Goal: Check status: Check status

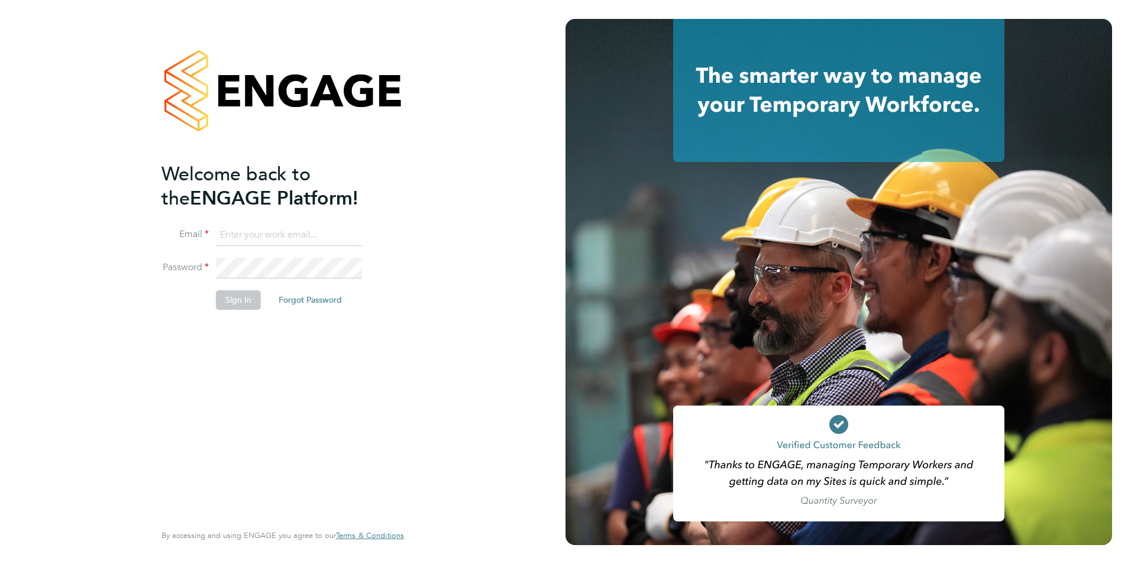
type input "[EMAIL_ADDRESS][DOMAIN_NAME]"
click at [243, 302] on button "Sign In" at bounding box center [238, 299] width 45 height 19
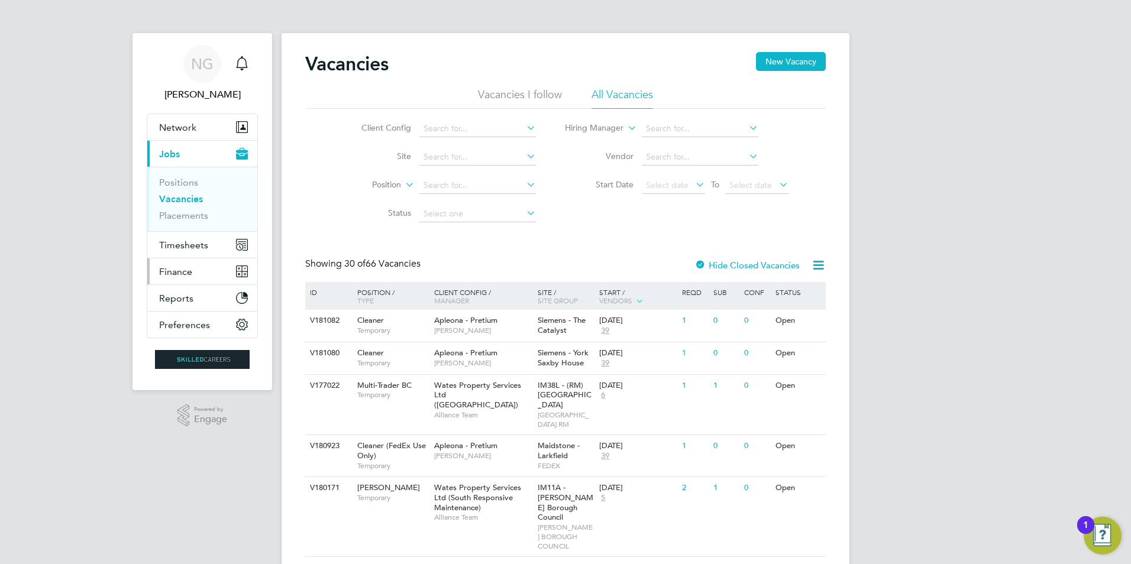
click at [176, 273] on span "Finance" at bounding box center [175, 271] width 33 height 11
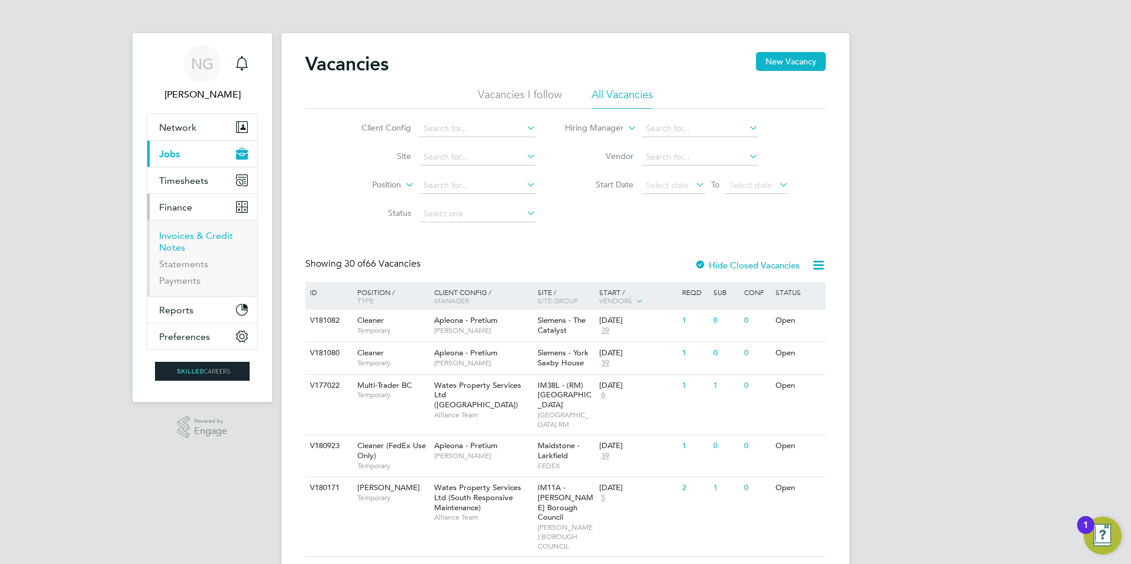
drag, startPoint x: 181, startPoint y: 240, endPoint x: 239, endPoint y: 244, distance: 58.1
click at [181, 240] on link "Invoices & Credit Notes" at bounding box center [196, 241] width 74 height 23
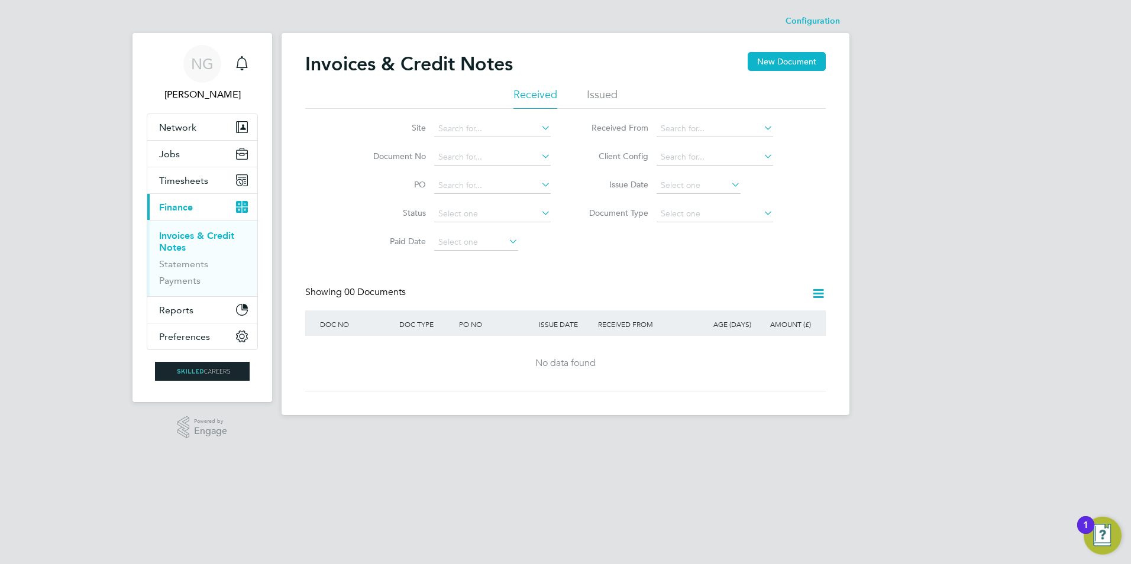
click at [603, 94] on li "Issued" at bounding box center [602, 98] width 31 height 21
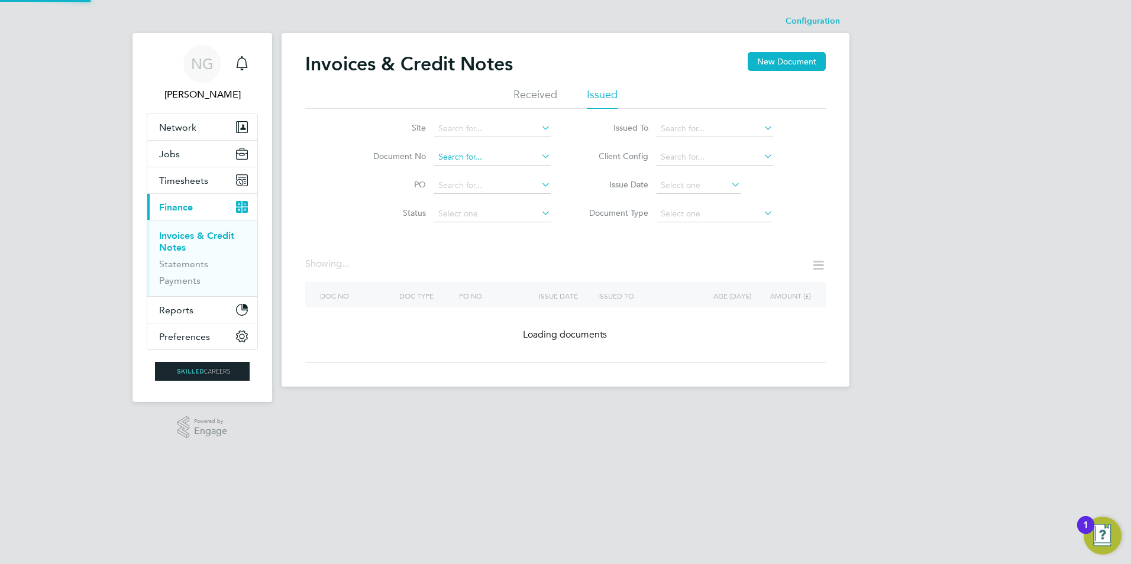
click at [459, 157] on input at bounding box center [492, 157] width 117 height 17
paste input "CRN0016686"
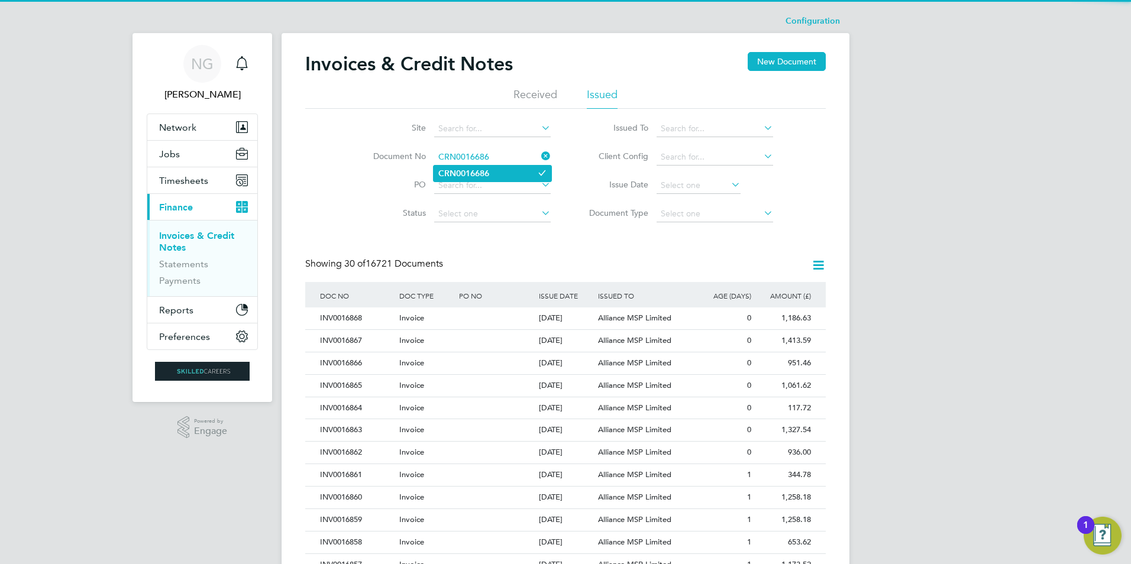
type input "CRN0016686"
click at [464, 169] on b "CRN0016686" at bounding box center [463, 174] width 51 height 10
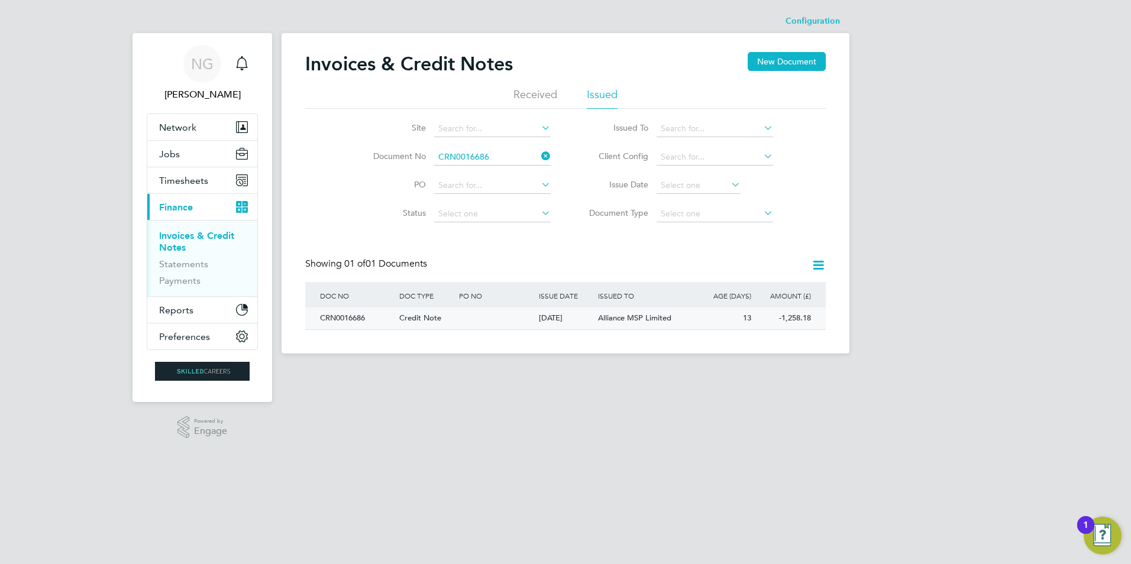
click at [342, 318] on div "CRN0016686" at bounding box center [356, 319] width 79 height 22
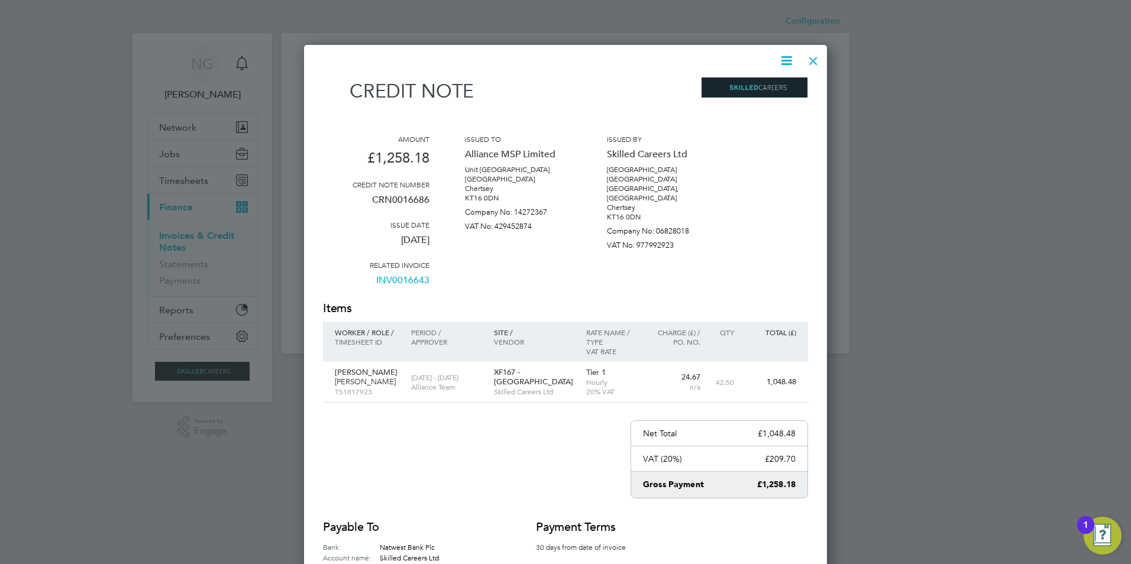
drag, startPoint x: 816, startPoint y: 60, endPoint x: 771, endPoint y: 100, distance: 59.9
click at [816, 60] on div at bounding box center [813, 57] width 21 height 21
